Goal: Book appointment/travel/reservation

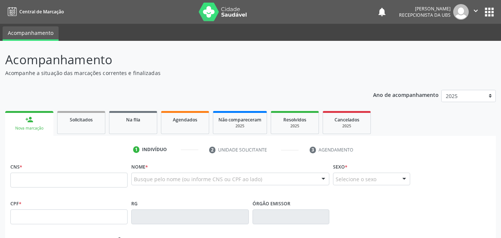
click at [79, 178] on input "text" at bounding box center [68, 179] width 117 height 15
type input "700 0052 1867 7404"
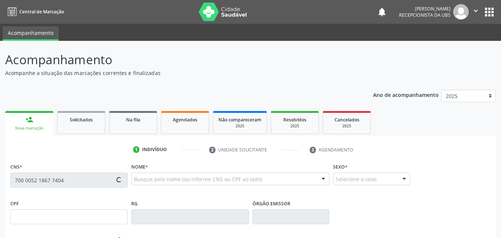
type input "124.678.574-92"
type input "[DATE]"
type input "Neurisvania [PERSON_NAME]"
type input "[PHONE_NUMBER]"
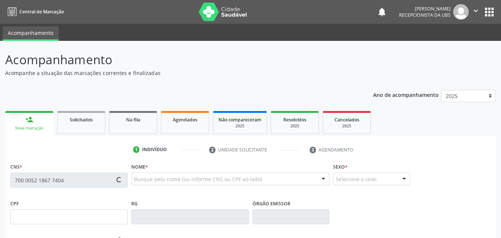
type input "139.877.724-25"
type input "262"
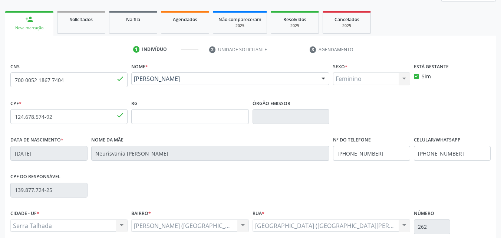
scroll to position [148, 0]
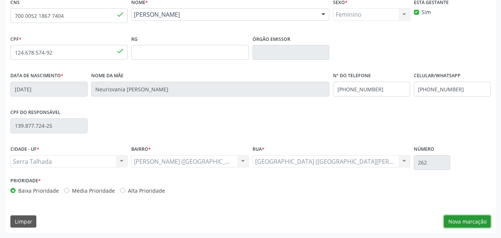
click at [461, 222] on button "Nova marcação" at bounding box center [467, 221] width 47 height 13
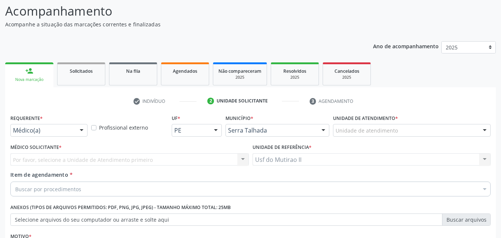
scroll to position [19, 0]
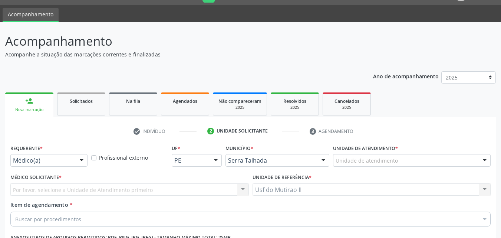
click at [78, 155] on div at bounding box center [81, 160] width 11 height 13
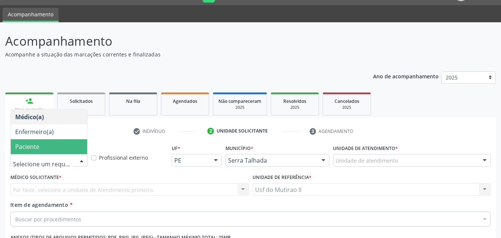
click at [42, 141] on span "Paciente" at bounding box center [49, 146] width 76 height 15
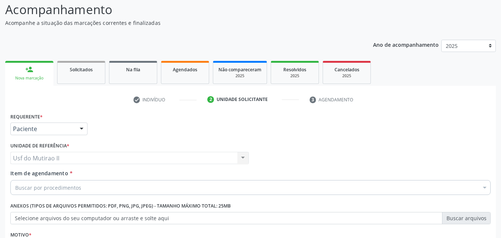
scroll to position [93, 0]
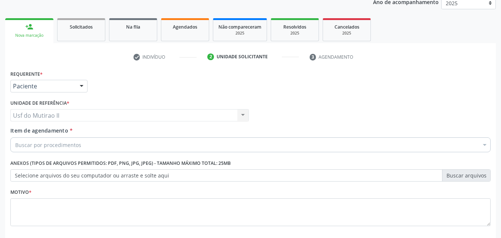
click at [62, 140] on div "Buscar por procedimentos" at bounding box center [250, 144] width 480 height 15
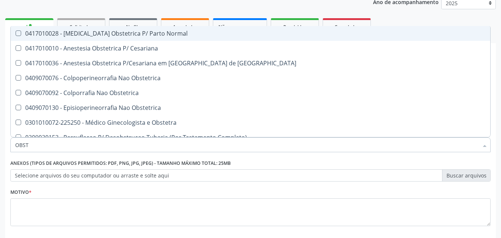
type input "OBSTE"
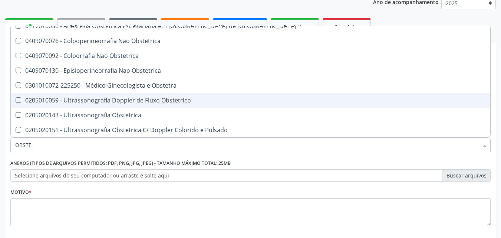
scroll to position [37, 0]
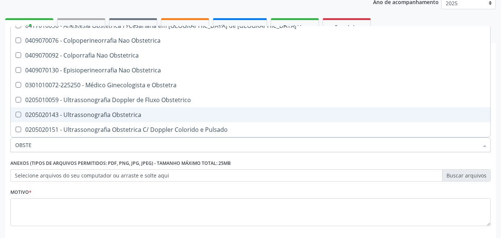
click at [76, 114] on div "0205020143 - Ultrassonografia Obstetrica" at bounding box center [250, 115] width 471 height 6
checkbox Obstetrica "true"
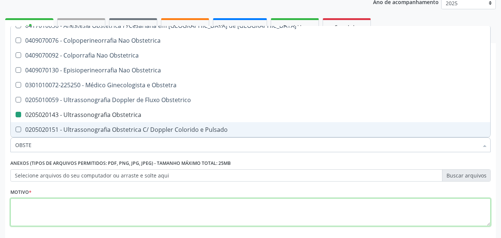
click at [67, 207] on textarea at bounding box center [250, 212] width 480 height 28
checkbox Cesariana "true"
checkbox Obstetrica "false"
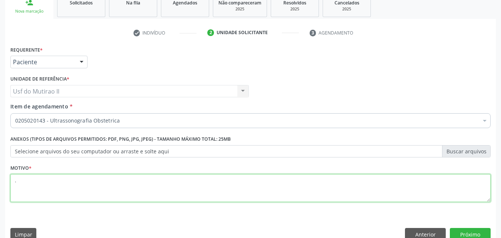
scroll to position [130, 0]
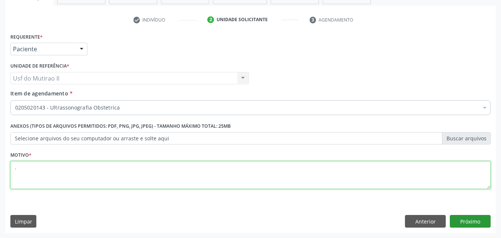
type textarea "."
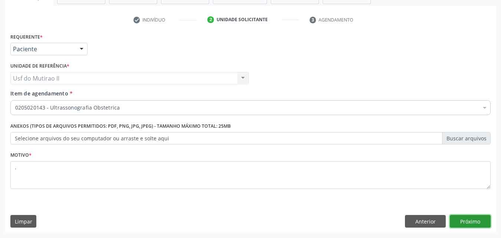
click at [464, 220] on button "Próximo" at bounding box center [470, 221] width 41 height 13
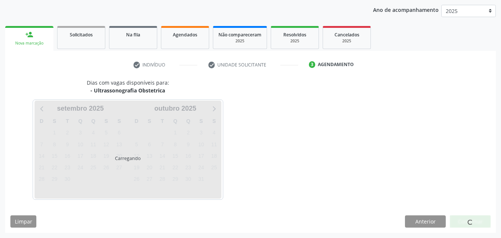
scroll to position [85, 0]
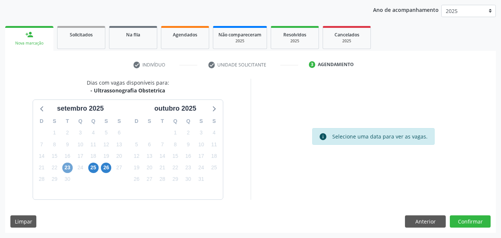
click at [66, 169] on span "23" at bounding box center [67, 167] width 10 height 10
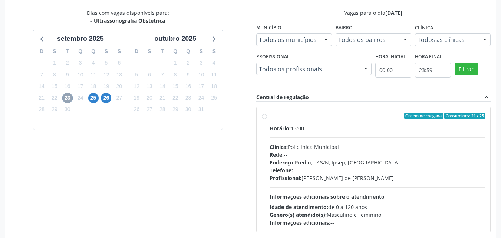
scroll to position [159, 0]
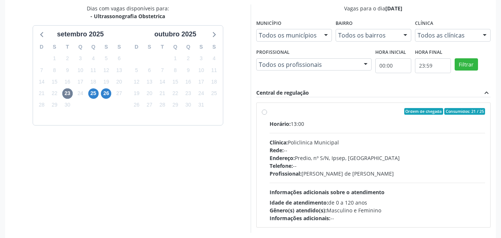
click at [301, 158] on div "Endereço: Predio, nº S/N, Ipsep, [GEOGRAPHIC_DATA]" at bounding box center [378, 158] width 216 height 8
click at [267, 115] on input "Ordem de chegada Consumidos: 21 / 25 Horário: 13:00 Clínica: Policlinica Munici…" at bounding box center [264, 111] width 5 height 7
radio input "true"
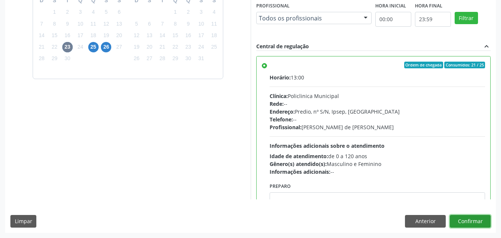
click at [470, 220] on button "Confirmar" at bounding box center [470, 221] width 41 height 13
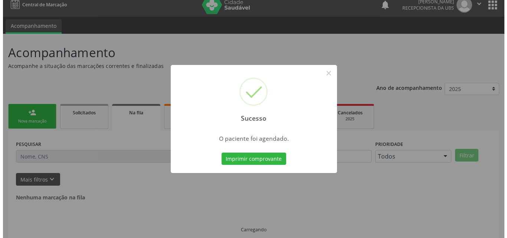
scroll to position [0, 0]
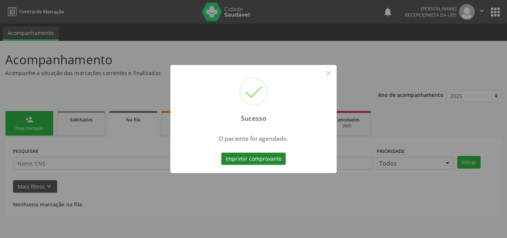
click at [250, 159] on button "Imprimir comprovante" at bounding box center [253, 158] width 65 height 13
